Goal: Navigation & Orientation: Find specific page/section

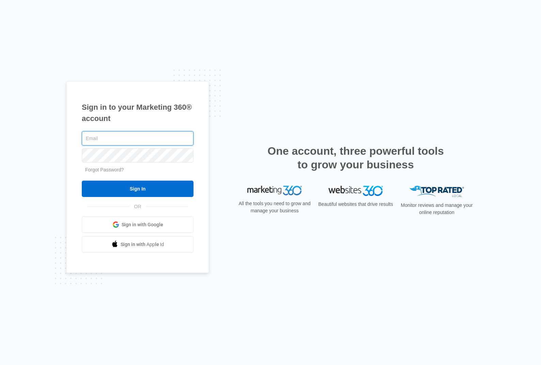
type input "[PERSON_NAME][EMAIL_ADDRESS][DOMAIN_NAME]"
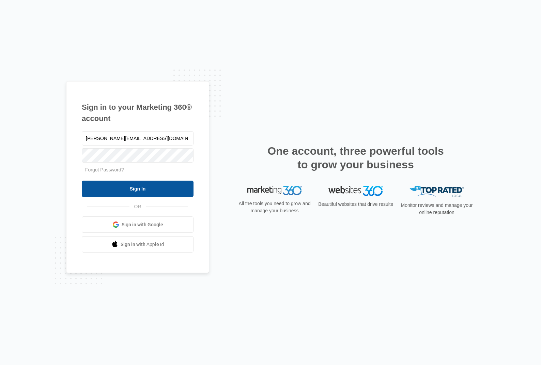
click at [118, 187] on input "Sign In" at bounding box center [138, 189] width 112 height 16
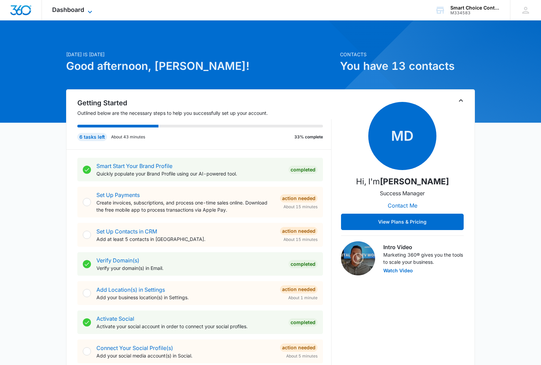
click at [87, 10] on icon at bounding box center [90, 12] width 8 height 8
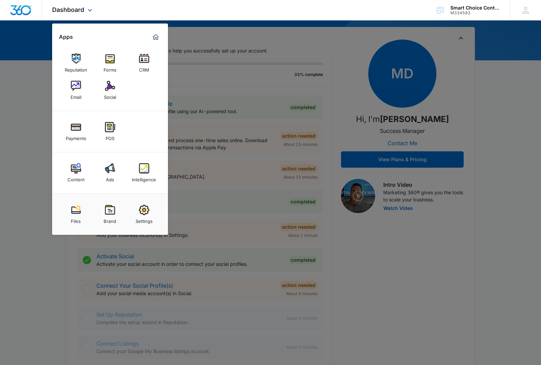
scroll to position [65, 0]
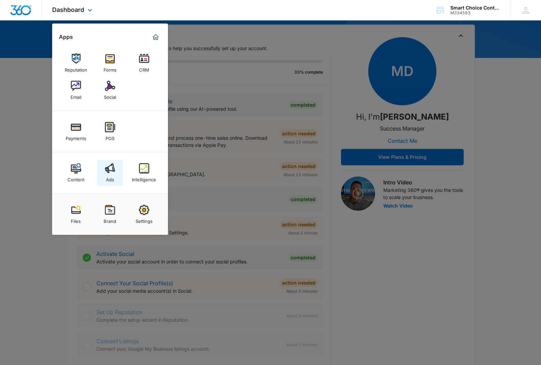
click at [112, 169] on img at bounding box center [110, 168] width 10 height 10
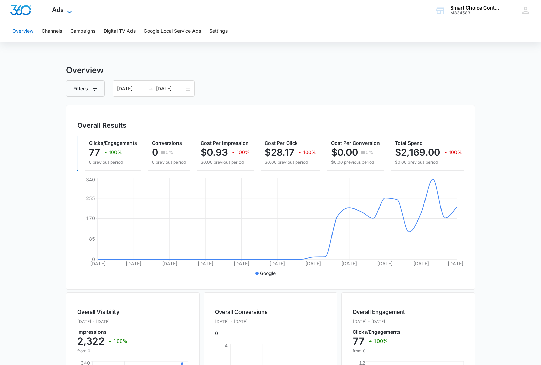
click at [68, 10] on icon at bounding box center [69, 12] width 8 height 8
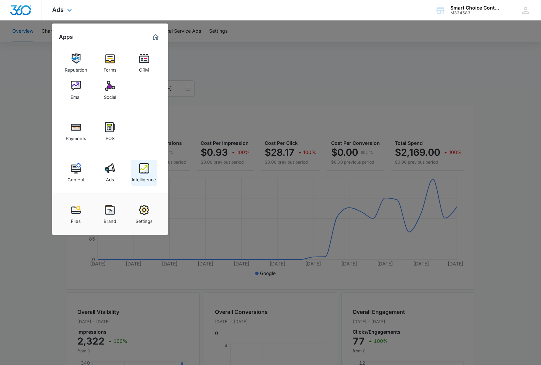
click at [138, 167] on link "Intelligence" at bounding box center [144, 173] width 26 height 26
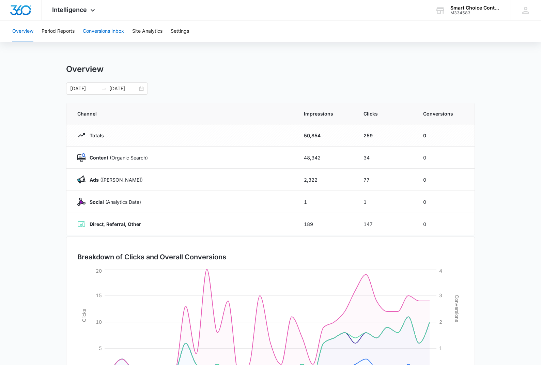
click at [99, 32] on button "Conversions Inbox" at bounding box center [103, 31] width 41 height 22
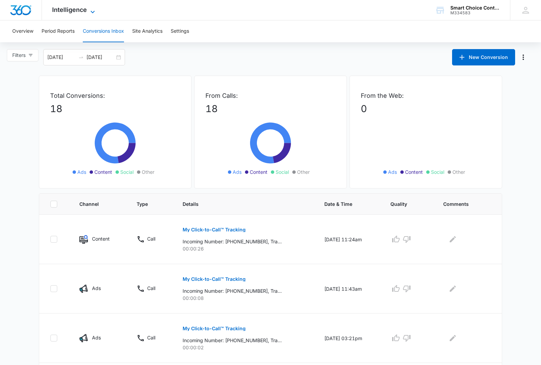
click at [89, 11] on icon at bounding box center [93, 12] width 8 height 8
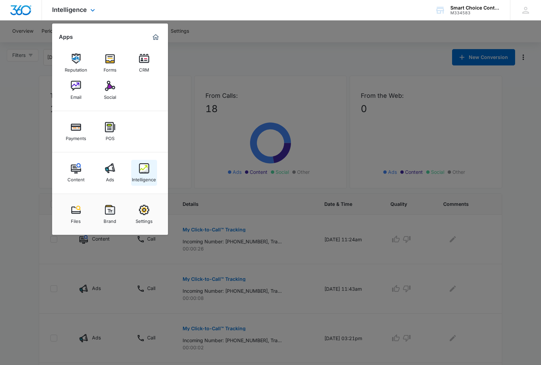
click at [142, 167] on img at bounding box center [144, 168] width 10 height 10
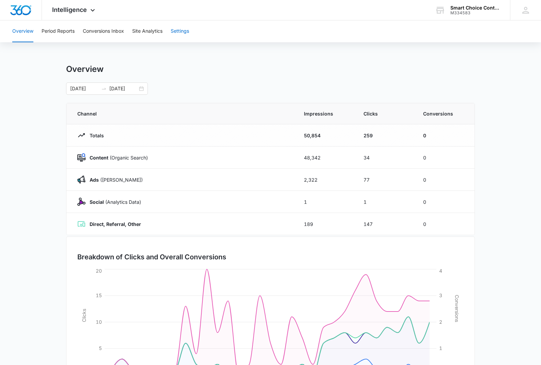
click at [182, 28] on button "Settings" at bounding box center [180, 31] width 18 height 22
